Goal: Navigation & Orientation: Find specific page/section

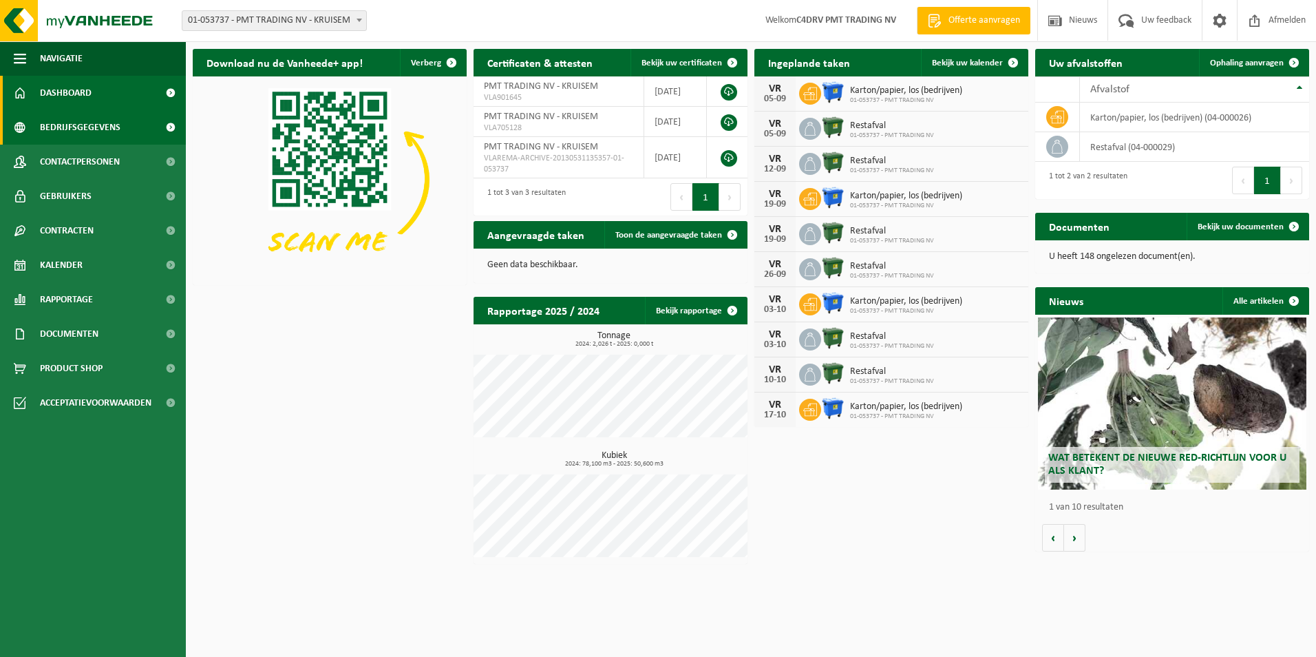
click at [77, 134] on span "Bedrijfsgegevens" at bounding box center [80, 127] width 81 height 34
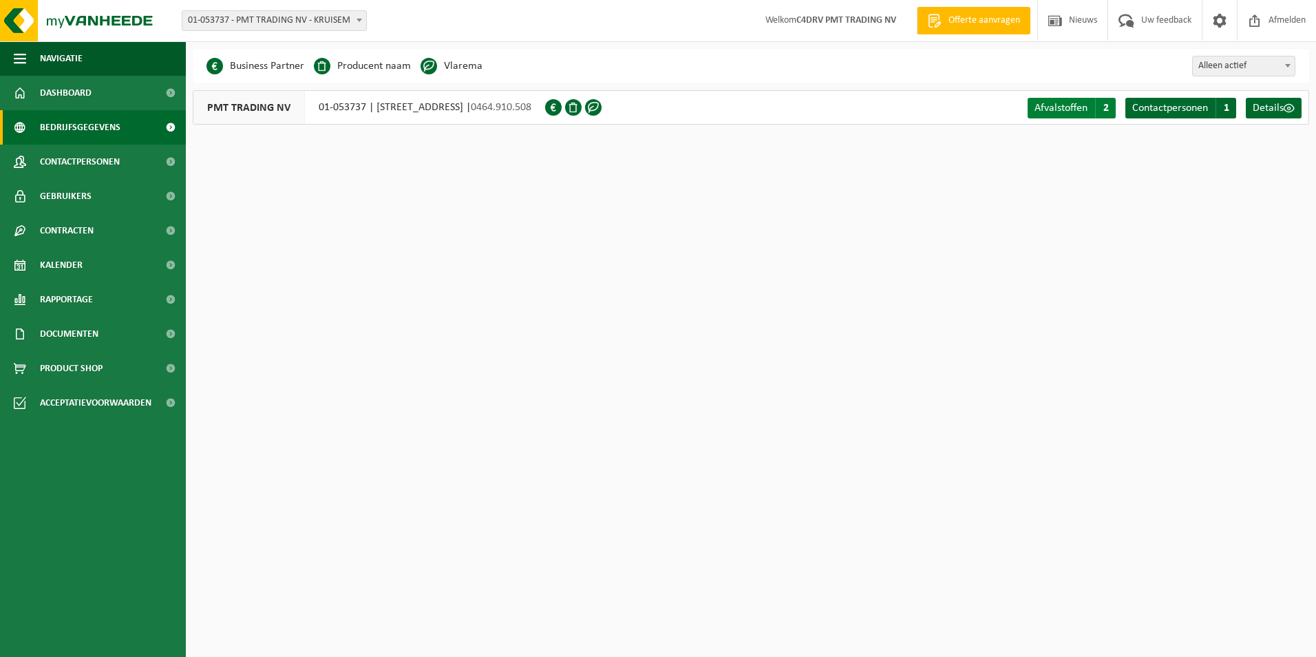
click at [1059, 110] on span "Afvalstoffen" at bounding box center [1061, 108] width 53 height 11
click at [1144, 112] on span "Contactpersonen" at bounding box center [1171, 108] width 76 height 11
click at [1272, 112] on span "Details" at bounding box center [1268, 108] width 31 height 11
click at [85, 160] on span "Contactpersonen" at bounding box center [80, 162] width 80 height 34
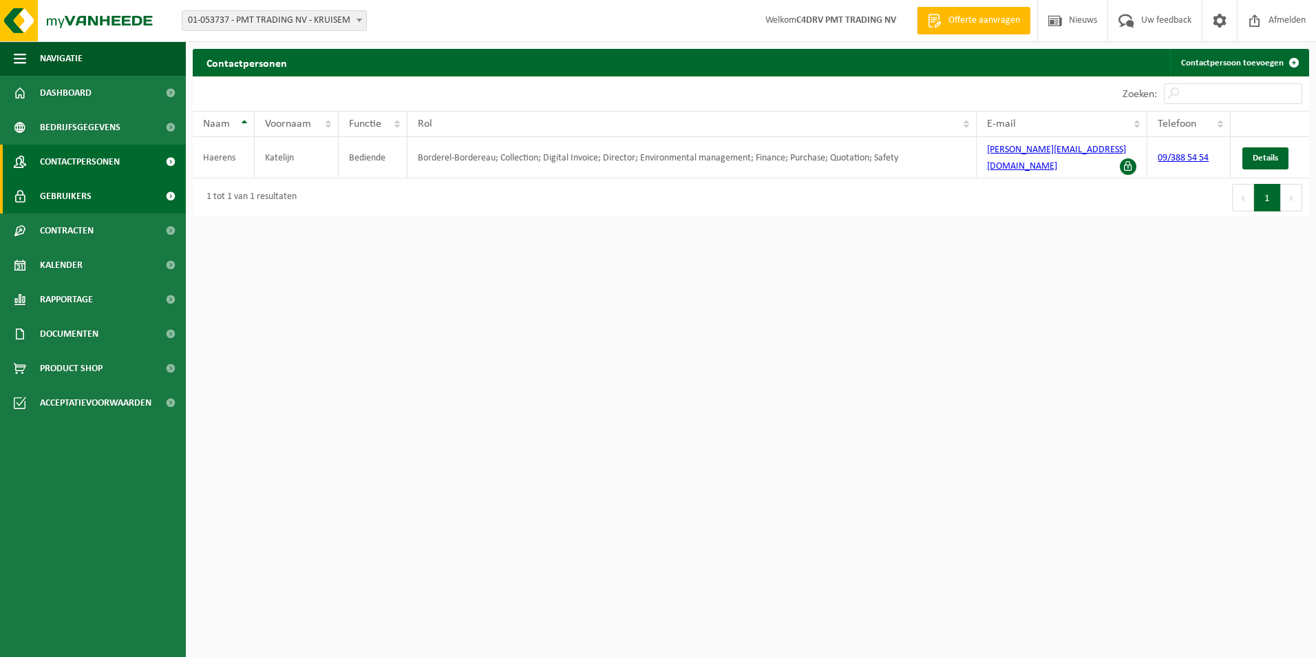
click at [74, 198] on span "Gebruikers" at bounding box center [66, 196] width 52 height 34
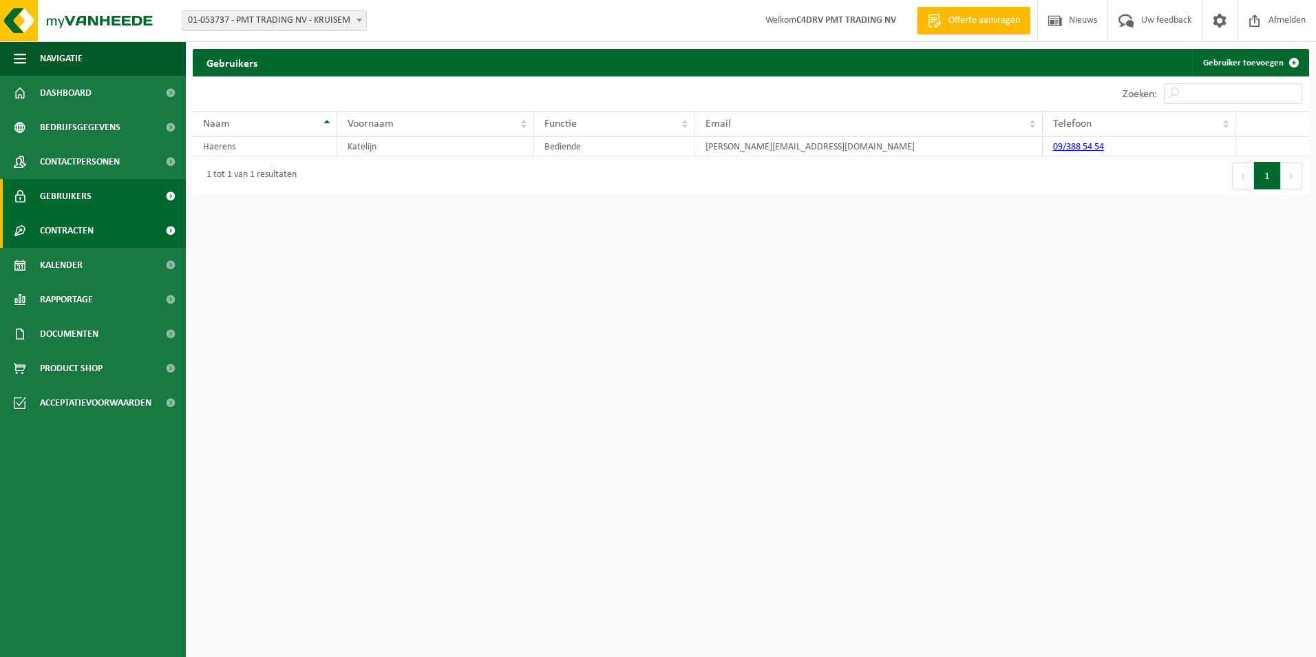
click at [72, 225] on span "Contracten" at bounding box center [67, 230] width 54 height 34
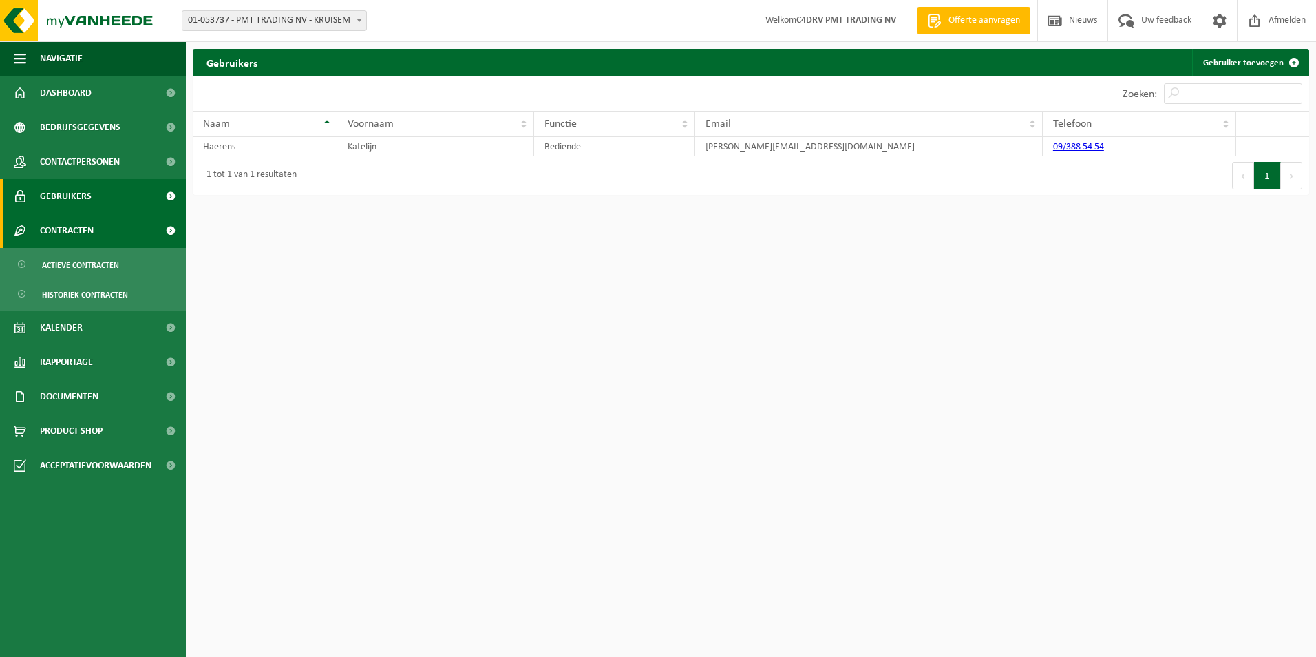
click at [70, 229] on span "Contracten" at bounding box center [67, 230] width 54 height 34
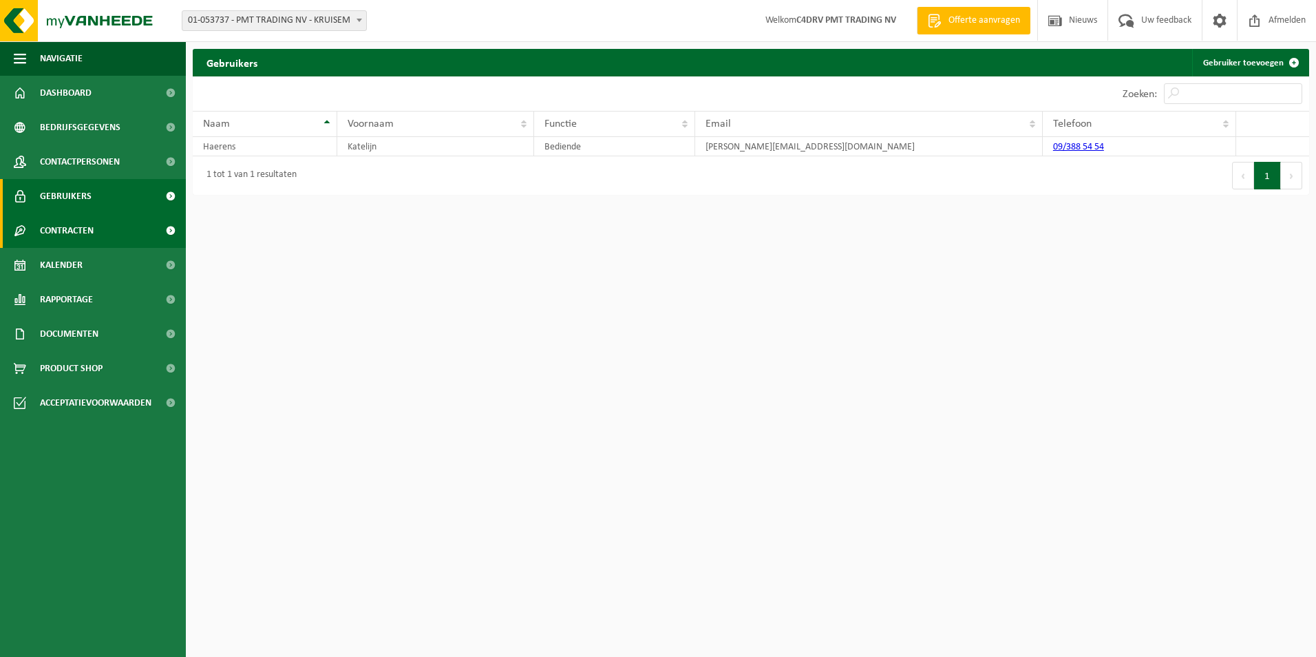
click at [70, 229] on span "Contracten" at bounding box center [67, 230] width 54 height 34
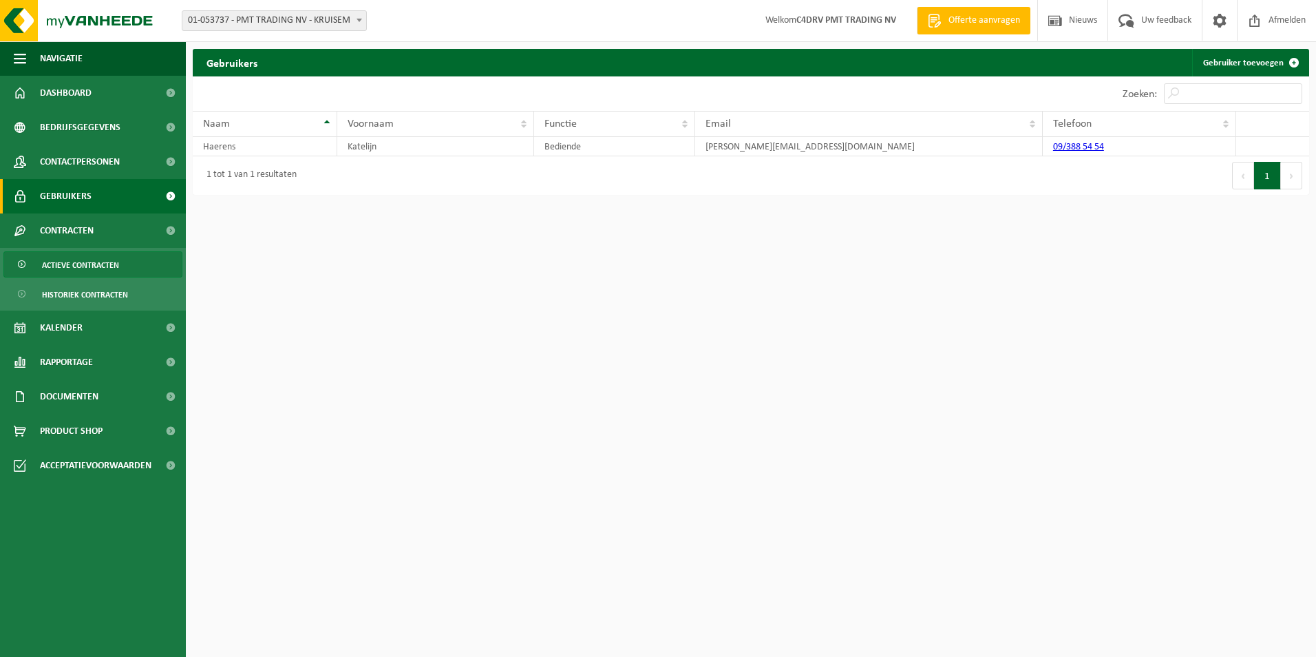
click at [73, 262] on span "Actieve contracten" at bounding box center [80, 265] width 77 height 26
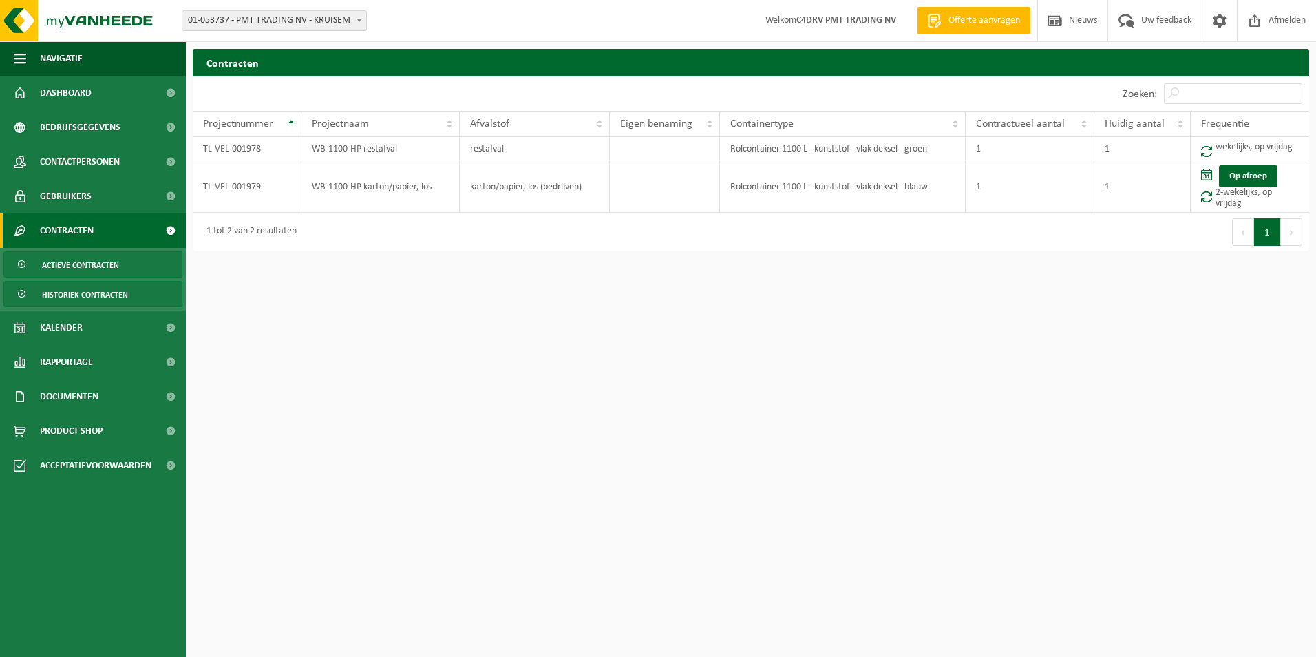
click at [70, 291] on span "Historiek contracten" at bounding box center [85, 295] width 86 height 26
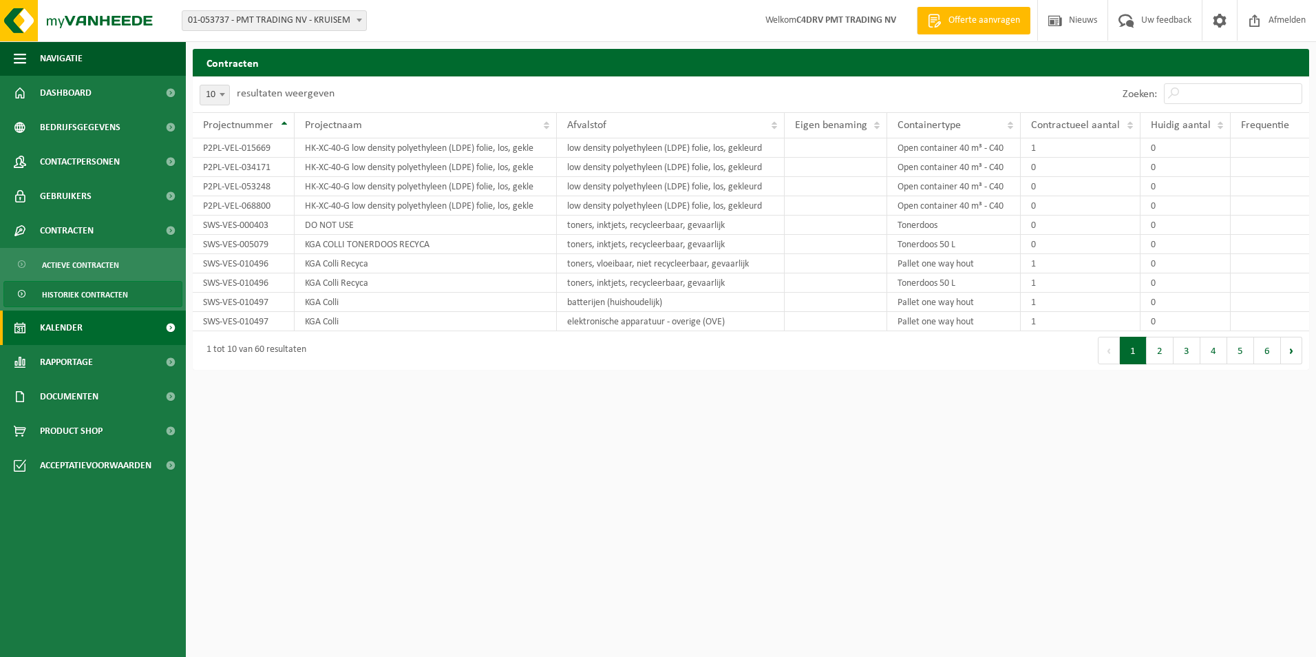
click at [52, 324] on span "Kalender" at bounding box center [61, 327] width 43 height 34
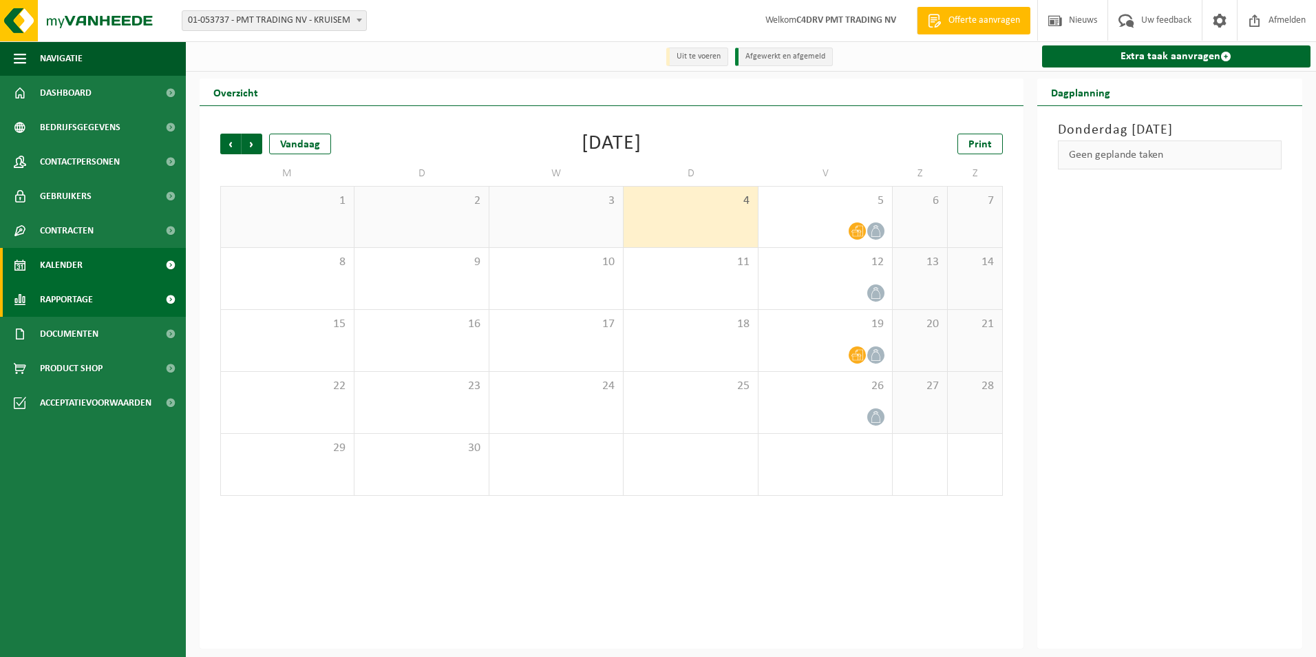
click at [52, 303] on span "Rapportage" at bounding box center [66, 299] width 53 height 34
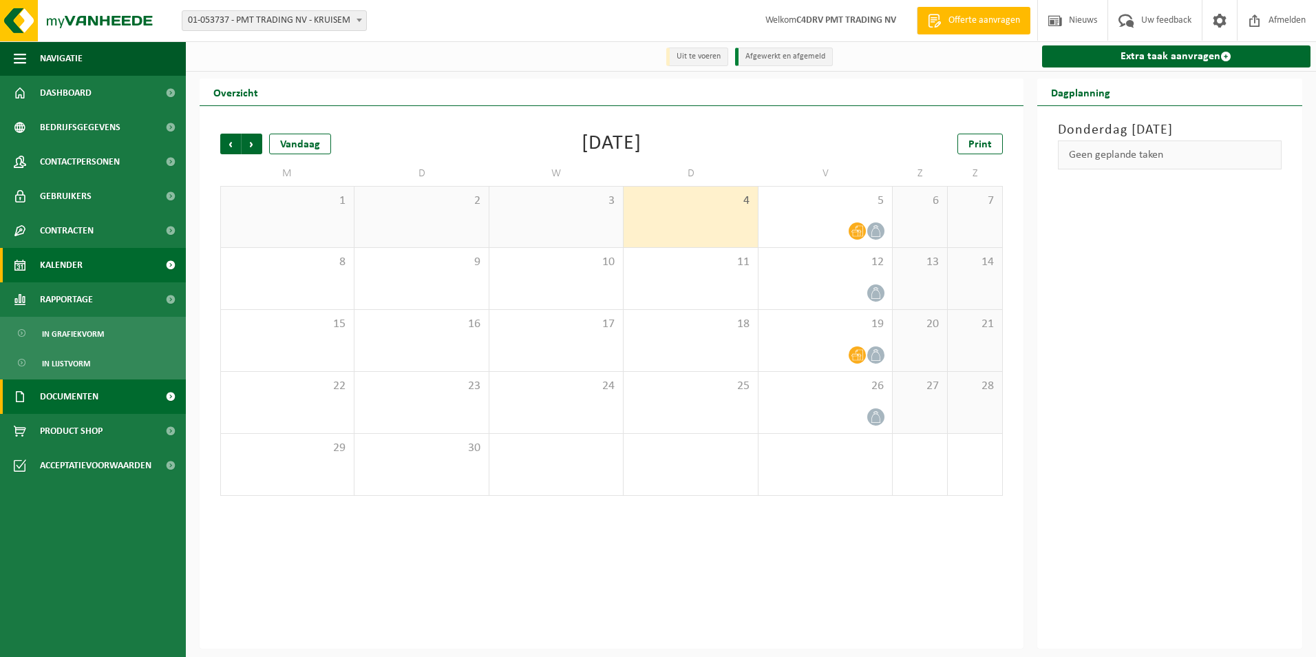
click at [57, 395] on span "Documenten" at bounding box center [69, 396] width 59 height 34
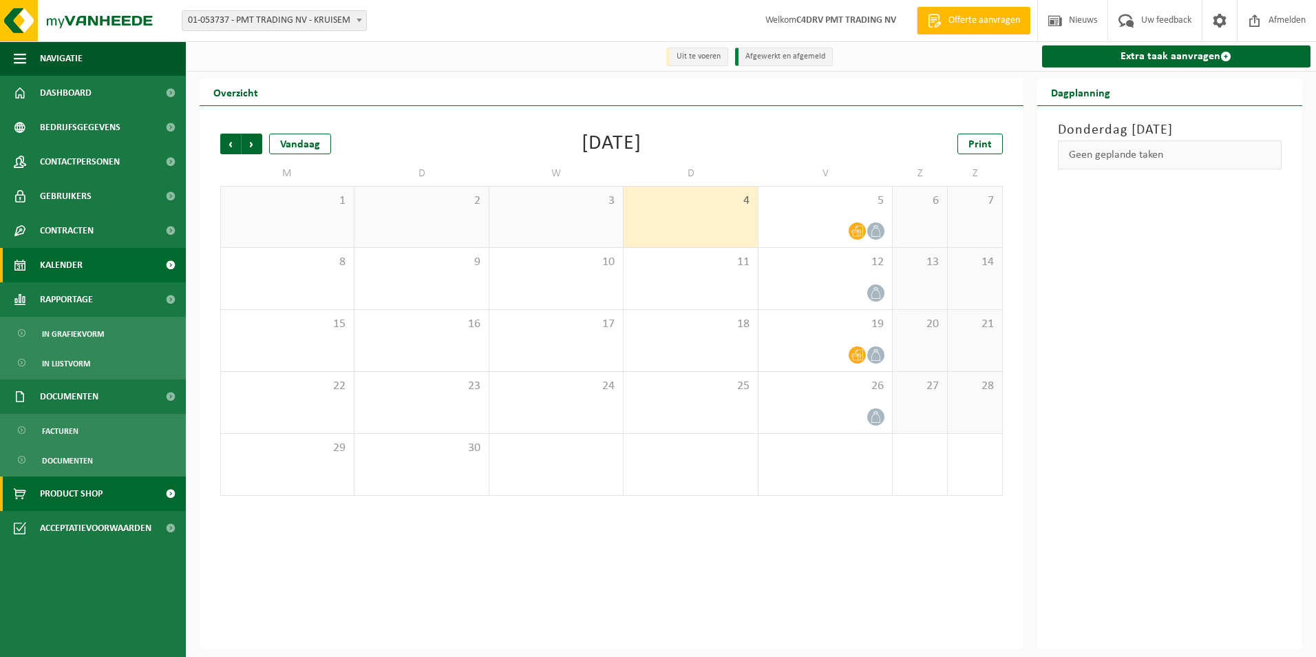
click at [42, 487] on span "Product Shop" at bounding box center [71, 493] width 63 height 34
